Goal: Information Seeking & Learning: Find specific fact

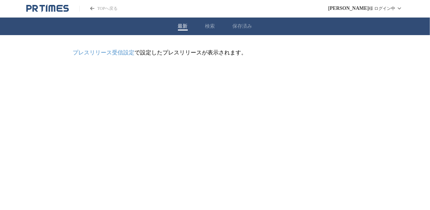
click at [210, 31] on div "最新 検索 保存済み" at bounding box center [215, 27] width 430 height 18
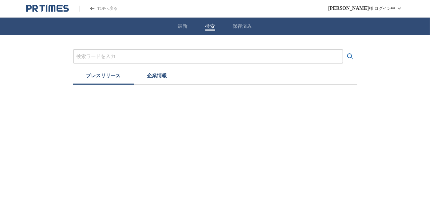
click at [210, 26] on button "検索" at bounding box center [211, 26] width 10 height 6
click at [103, 57] on input "プレスリリースおよび企業を検索する" at bounding box center [208, 57] width 263 height 8
type input "sellbot"
click at [353, 59] on icon "検索する" at bounding box center [350, 56] width 8 height 8
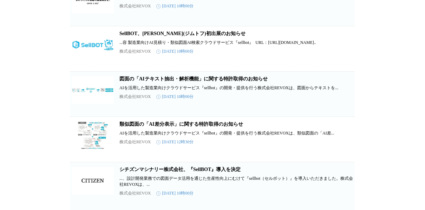
scroll to position [259, 0]
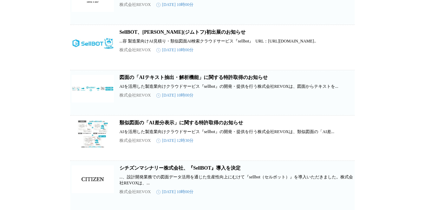
click at [100, 137] on img at bounding box center [93, 134] width 42 height 28
